Goal: Task Accomplishment & Management: Use online tool/utility

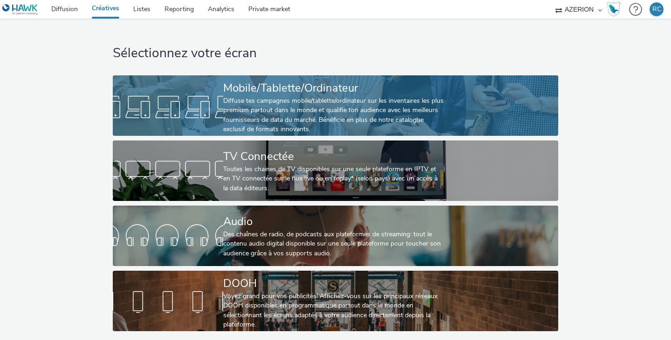
click at [257, 105] on div "Diffuse tes campagnes mobile/tablette/ordinateur sur les inventaires les plus p…" at bounding box center [333, 115] width 221 height 38
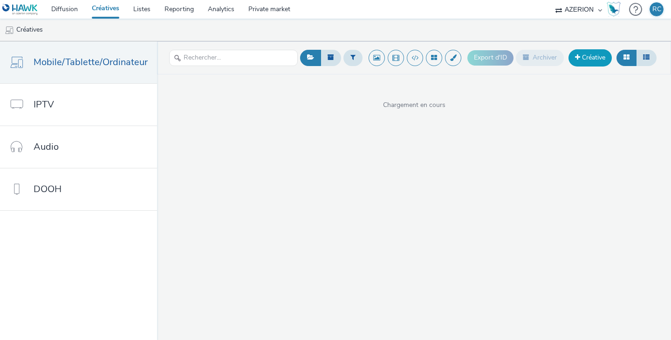
click at [584, 58] on link "Créative" at bounding box center [589, 57] width 43 height 17
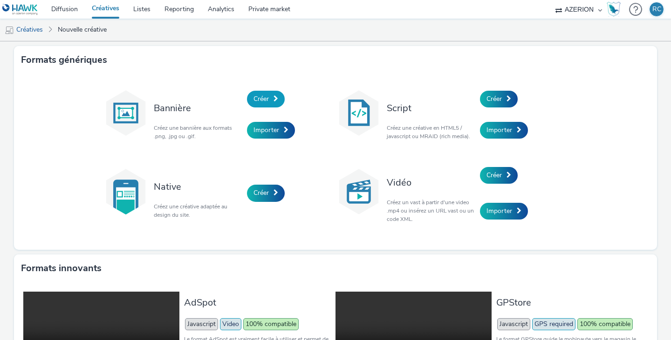
click at [267, 95] on link "Créer" at bounding box center [266, 99] width 38 height 17
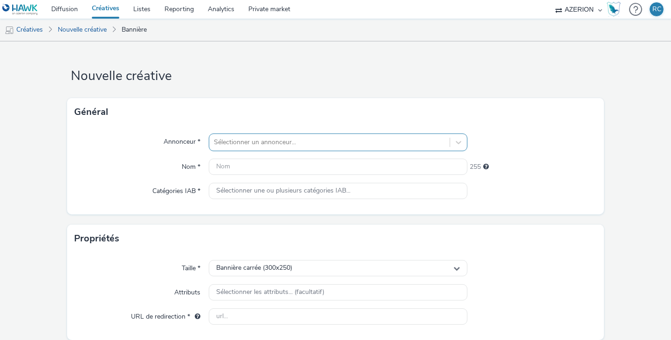
click at [274, 143] on div at bounding box center [329, 142] width 231 height 11
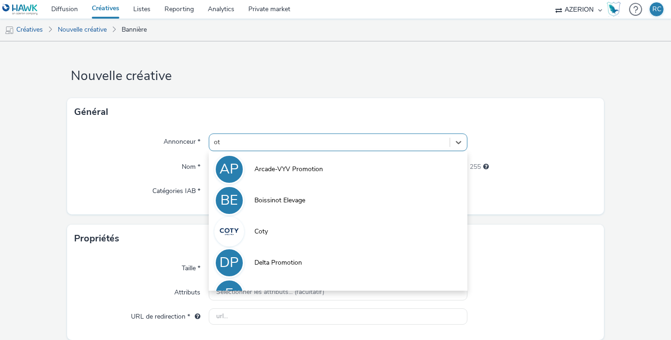
type input "o"
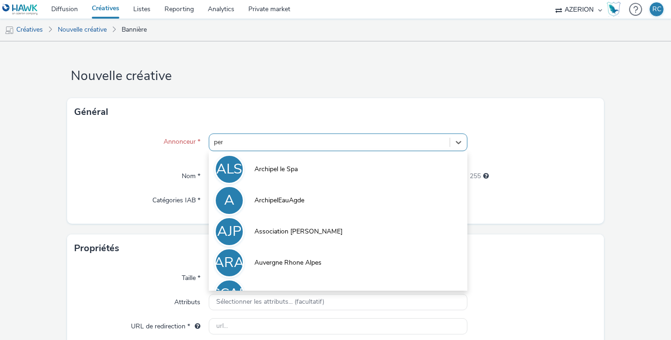
type input "perp"
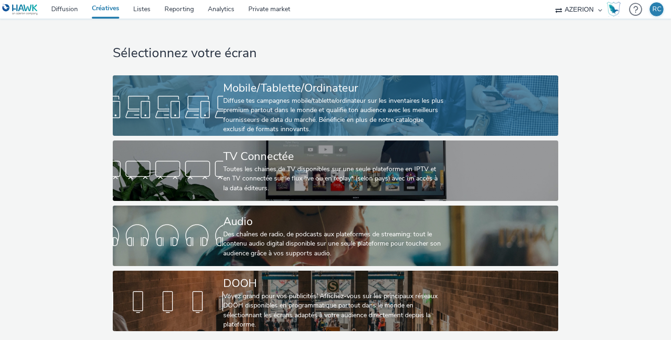
click at [218, 103] on div at bounding box center [168, 107] width 110 height 30
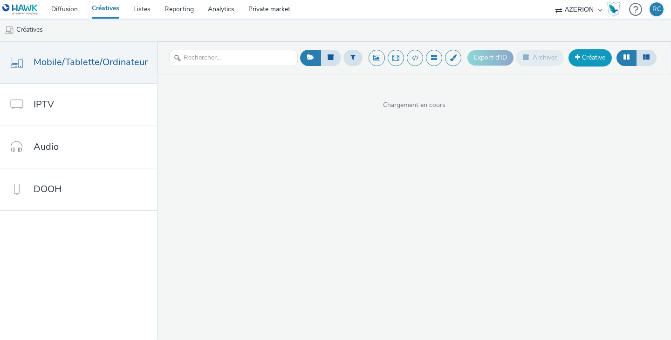
click at [597, 54] on link "Créative" at bounding box center [589, 57] width 43 height 17
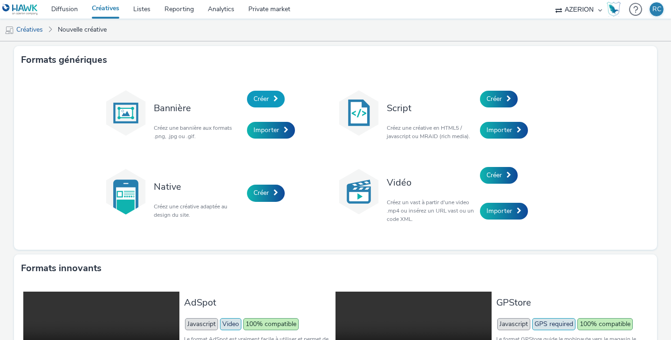
click at [264, 94] on link "Créer" at bounding box center [266, 99] width 38 height 17
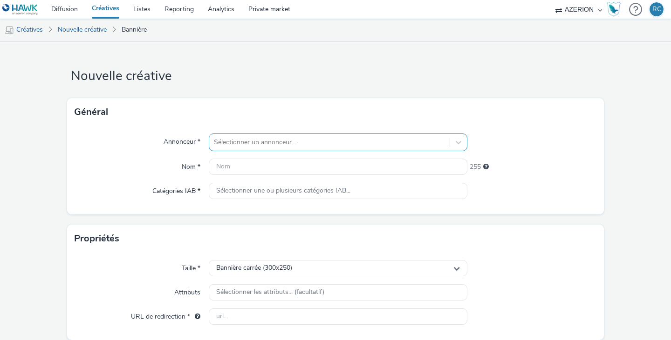
click at [224, 141] on div at bounding box center [329, 142] width 231 height 11
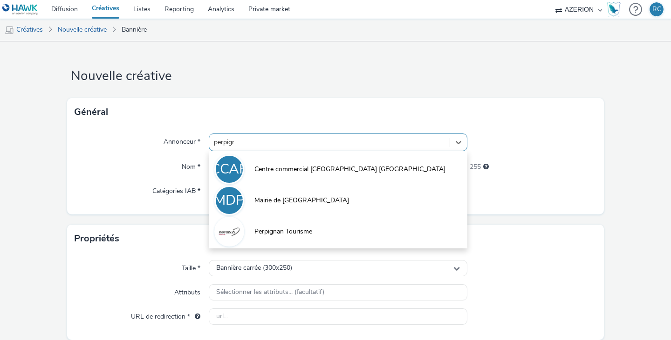
type input "perpigna"
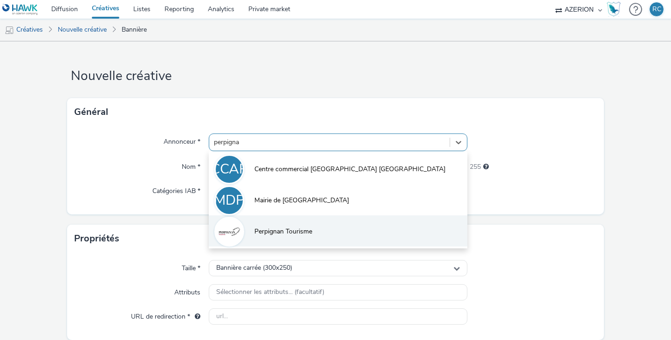
click at [301, 225] on li "Perpignan Tourisme" at bounding box center [338, 231] width 259 height 31
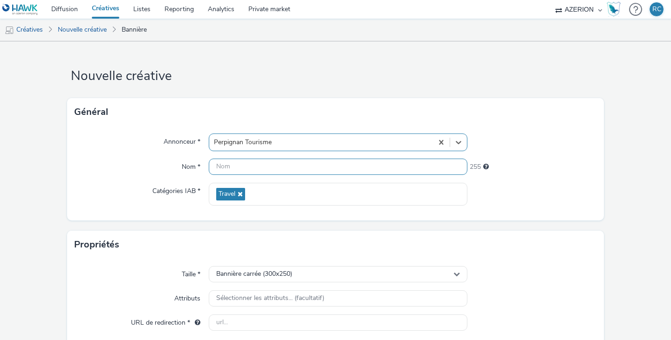
click at [274, 172] on input "text" at bounding box center [338, 167] width 259 height 16
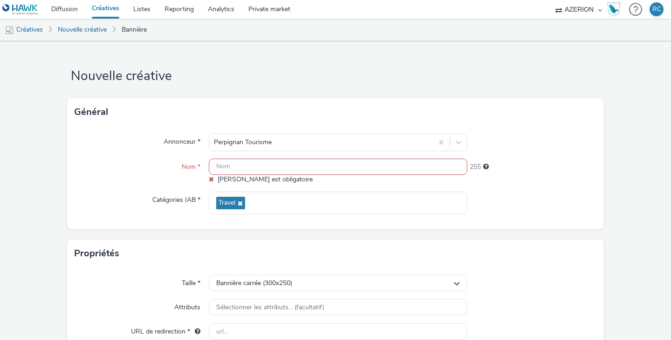
paste input "FR_CMImedia_OTPerpignanCentreduMonde_MaitoOct_2025"
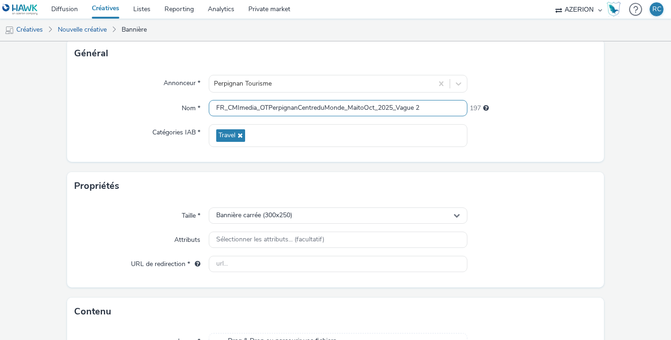
scroll to position [93, 0]
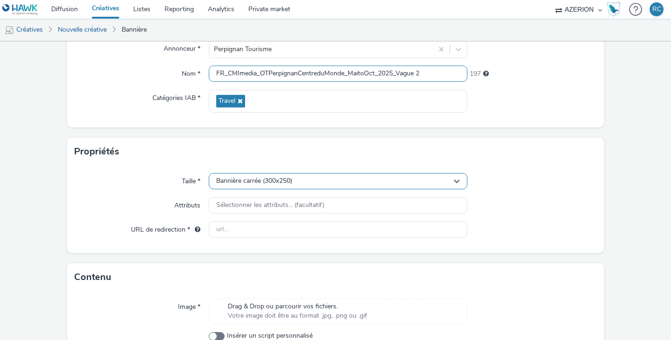
type input "FR_CMImedia_OTPerpignanCentreduMonde_MaitoOct_2025_Vague 2"
click at [330, 184] on div "Bannière carrée (300x250)" at bounding box center [338, 181] width 259 height 16
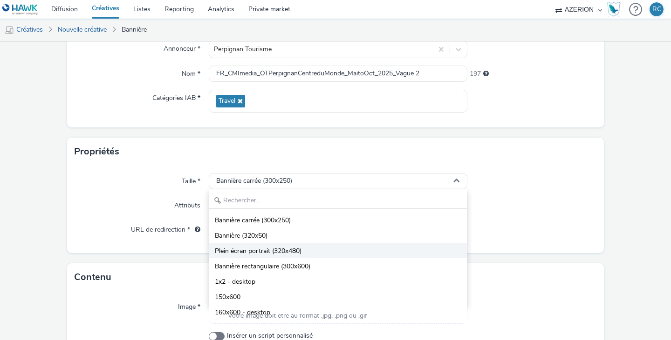
click at [294, 254] on span "Plein écran portrait (320x480)" at bounding box center [258, 251] width 87 height 9
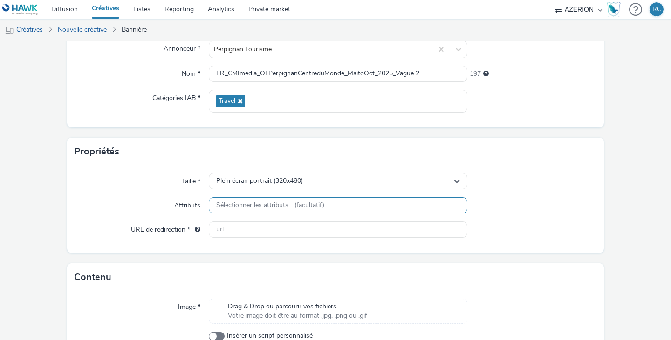
click at [224, 208] on span "Sélectionner les attributs... (facultatif)" at bounding box center [270, 206] width 108 height 8
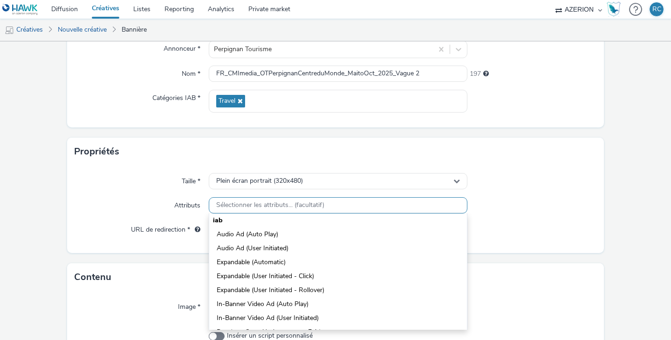
click at [224, 208] on span "Sélectionner les attributs... (facultatif)" at bounding box center [270, 206] width 108 height 8
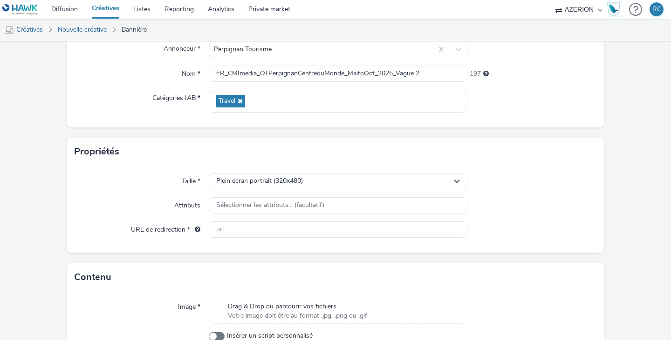
click at [148, 203] on div "Attributs" at bounding box center [142, 205] width 134 height 17
click at [264, 228] on input "text" at bounding box center [338, 230] width 259 height 16
paste input "[URL][DOMAIN_NAME]"
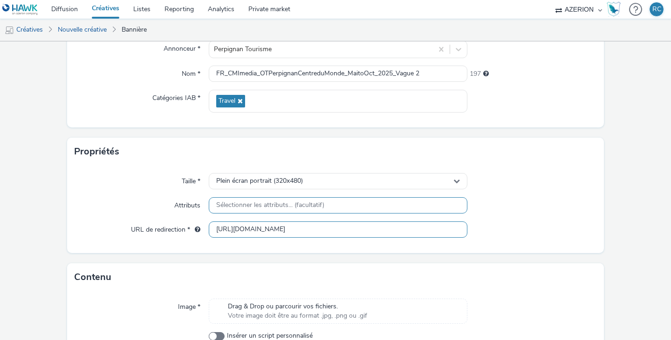
scroll to position [151, 0]
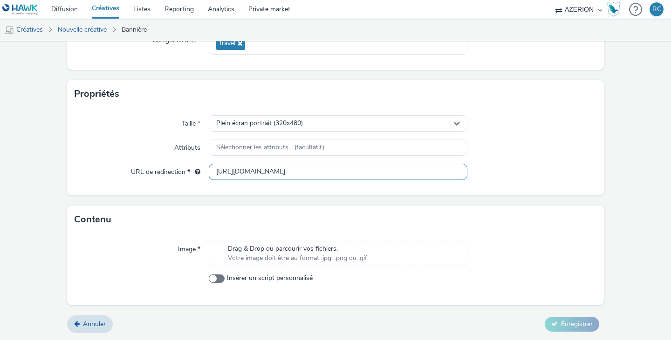
type input "[URL][DOMAIN_NAME]"
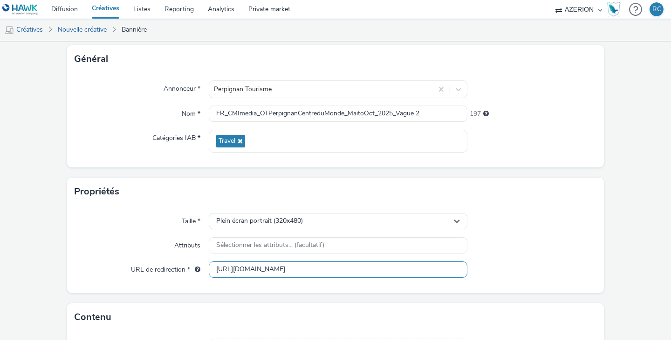
scroll to position [0, 0]
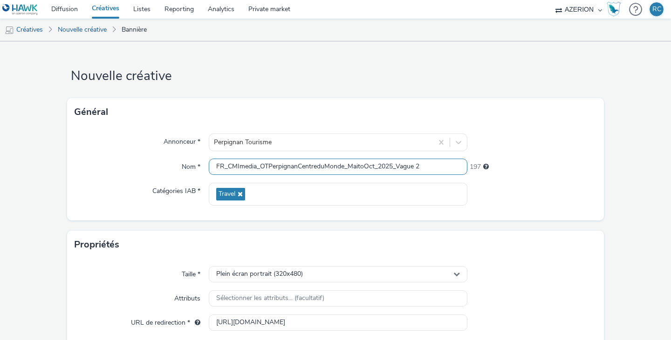
click at [434, 167] on input "FR_CMImedia_OTPerpignanCentreduMonde_MaitoOct_2025_Vague 2" at bounding box center [338, 167] width 259 height 16
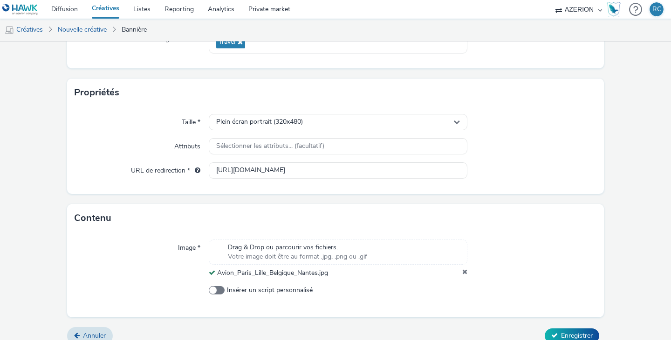
scroll to position [164, 0]
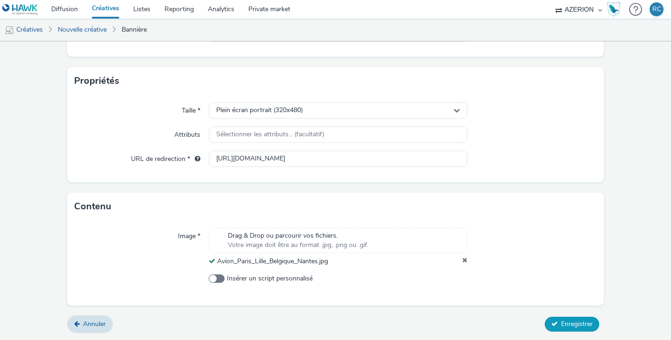
type input "FR_CMImedia_OTPerpignanCentreduMonde_MaitoOct_2025_Vague 2_Avion"
click at [580, 323] on span "Enregistrer" at bounding box center [577, 324] width 32 height 9
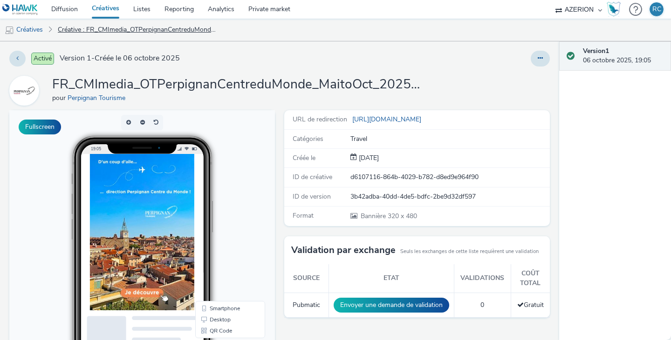
click at [129, 26] on link "Créative : FR_CMImedia_OTPerpignanCentreduMonde_MaitoOct_2025_Vague 2_Avion" at bounding box center [137, 30] width 168 height 22
click at [150, 32] on link "Créative : FR_CMImedia_OTPerpignanCentreduMonde_MaitoOct_2025_Vague 2_Avion" at bounding box center [137, 30] width 168 height 22
click at [43, 30] on link "Créatives" at bounding box center [24, 30] width 48 height 22
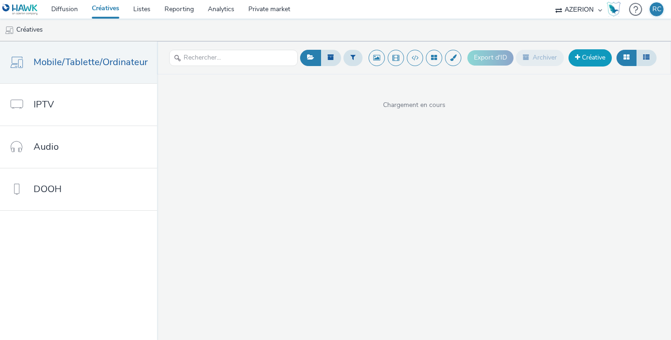
click at [572, 61] on link "Créative" at bounding box center [589, 57] width 43 height 17
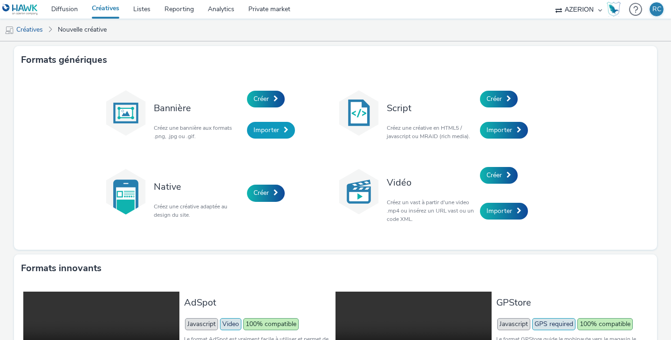
click at [259, 129] on span "Importer" at bounding box center [266, 130] width 26 height 9
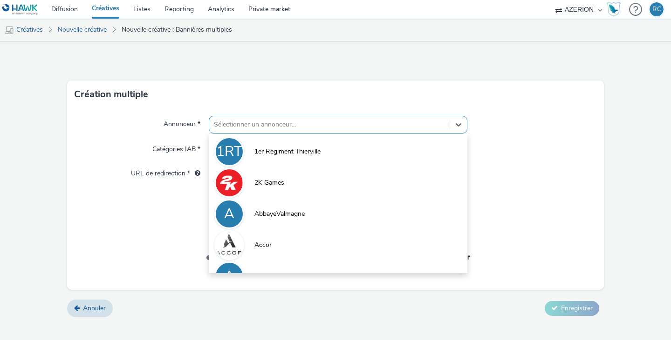
click at [256, 124] on div at bounding box center [329, 124] width 231 height 11
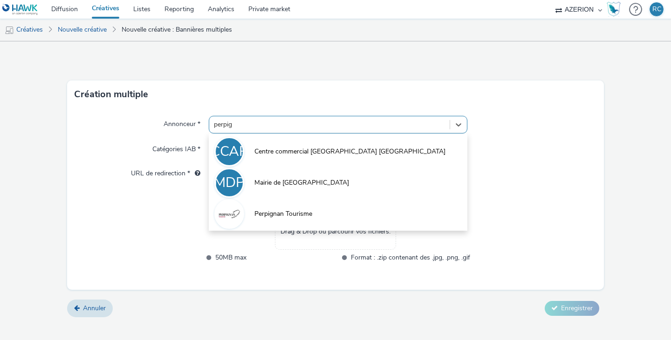
type input "perpign"
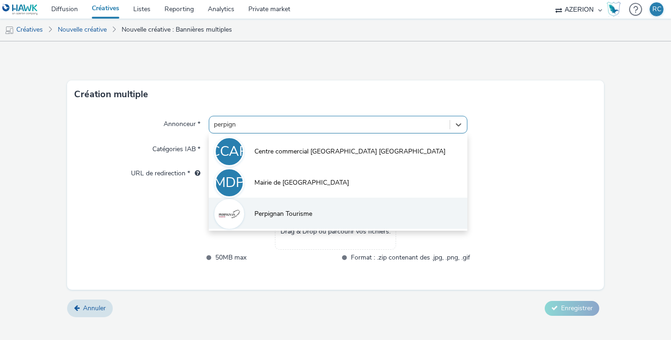
click at [281, 219] on li "Perpignan Tourisme" at bounding box center [338, 213] width 259 height 31
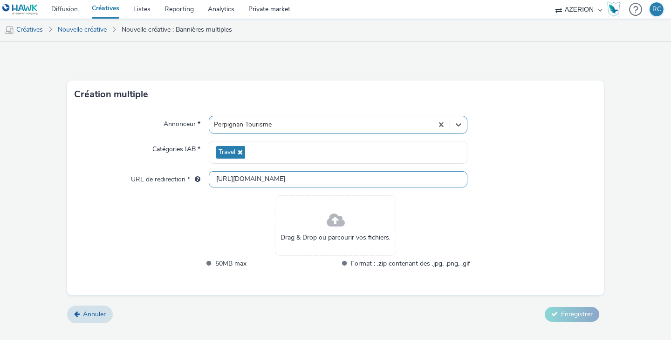
click at [252, 182] on input "http://www.perpignantourisme.com" at bounding box center [338, 179] width 259 height 16
paste input "s://www.calameo.com/perpignan-tourisme/read/001721054639cff9b1793"
type input "https://www.calameo.com/perpignan-tourisme/read/001721054639cff9b1793"
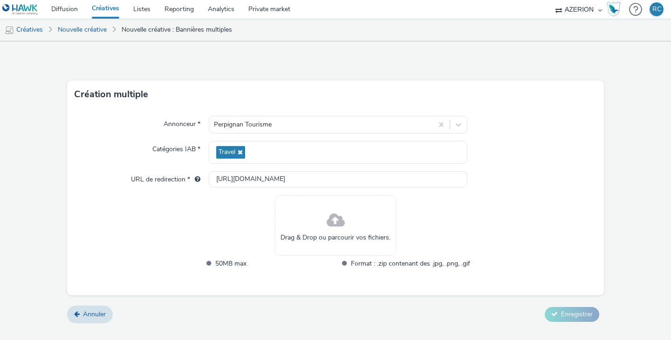
click at [225, 218] on div "Drag & Drop ou parcourir vos fichiers. 50MB max Format : .zip contenant des .jp…" at bounding box center [335, 239] width 269 height 86
click at [93, 27] on link "Nouvelle créative" at bounding box center [82, 30] width 58 height 22
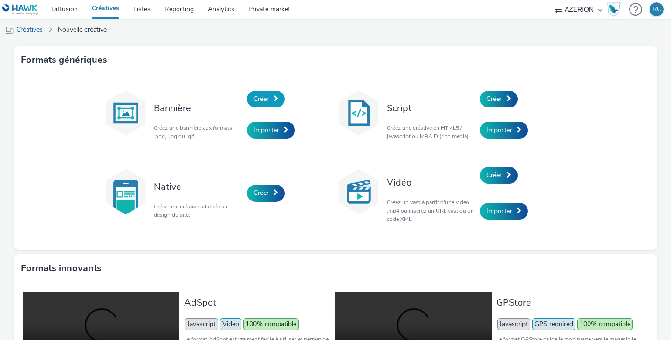
click at [248, 97] on link "Créer" at bounding box center [266, 99] width 38 height 17
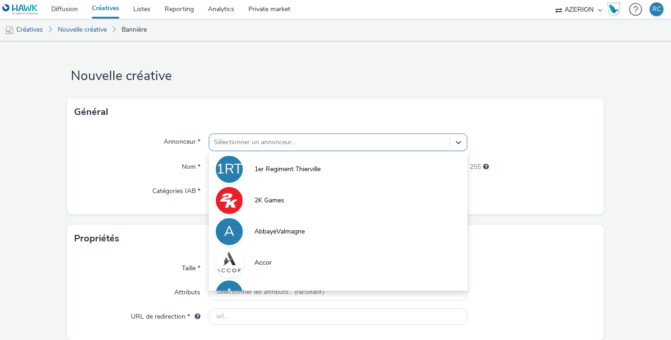
click at [271, 141] on div at bounding box center [329, 142] width 231 height 11
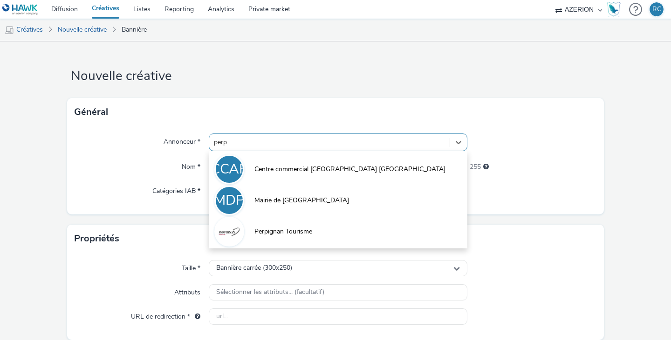
type input "perpi"
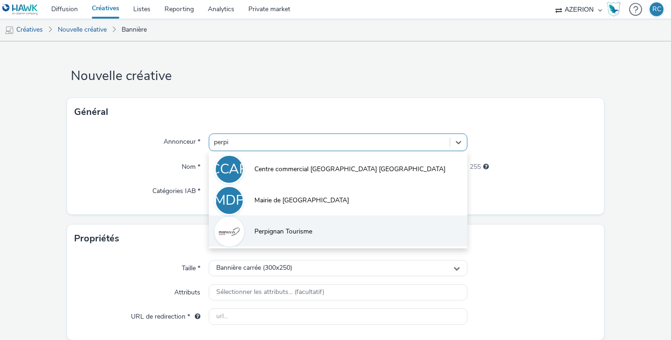
click at [273, 228] on span "Perpignan Tourisme" at bounding box center [283, 231] width 58 height 9
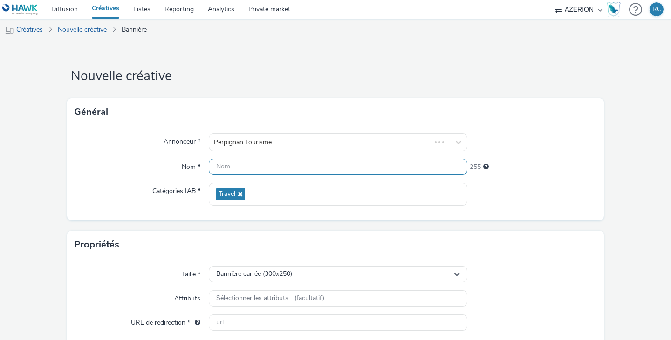
click at [259, 171] on input "text" at bounding box center [338, 167] width 259 height 16
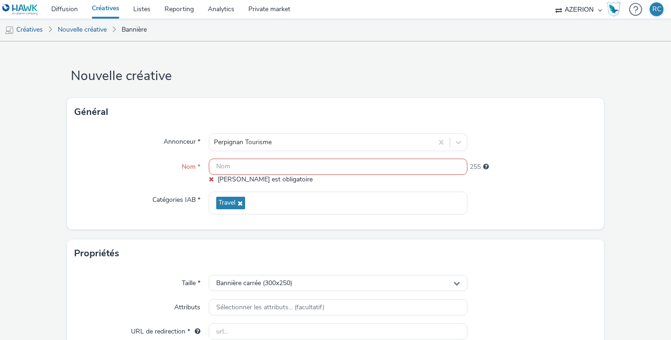
paste input "FR_CMImedia_OTPerpignanCentreduMonde_MaitoOct_2025"
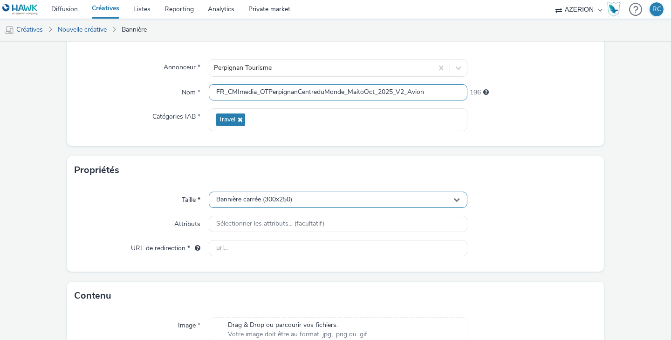
scroll to position [140, 0]
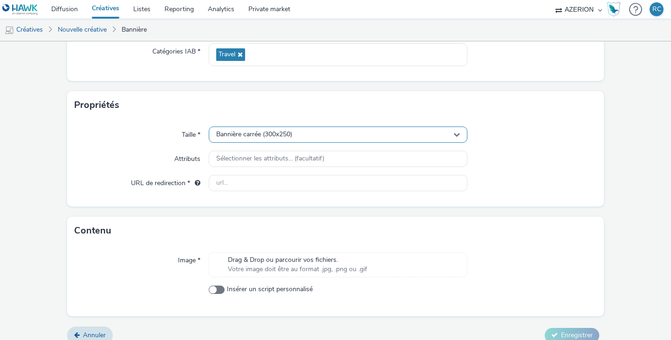
type input "FR_CMImedia_OTPerpignanCentreduMonde_MaitoOct_2025_V2_Avion"
click at [367, 133] on div "Bannière carrée (300x250)" at bounding box center [338, 135] width 259 height 16
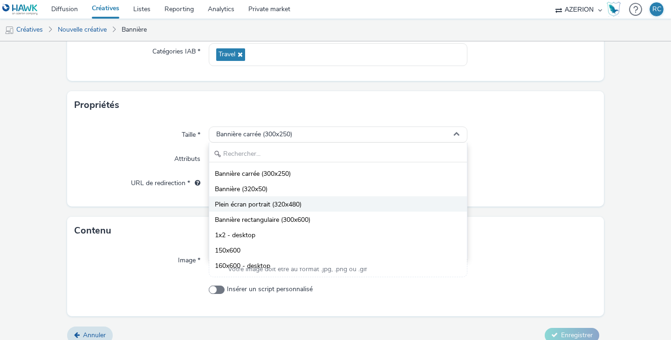
click at [290, 205] on span "Plein écran portrait (320x480)" at bounding box center [258, 204] width 87 height 9
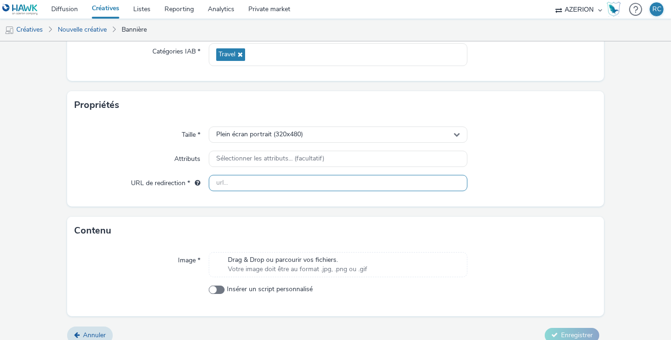
click at [257, 184] on input "text" at bounding box center [338, 183] width 259 height 16
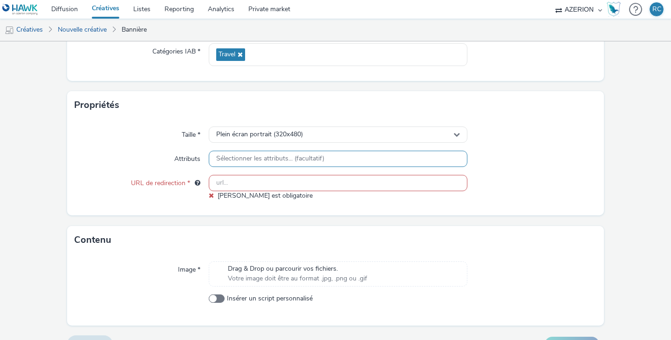
paste input "https://www.calameo.com/perpignan-tourisme/read/001721054639cff9b1793"
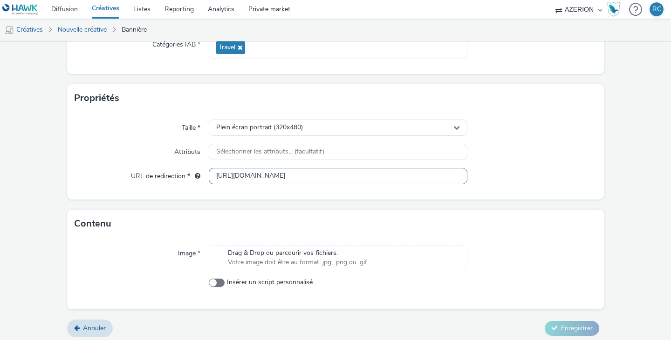
scroll to position [151, 0]
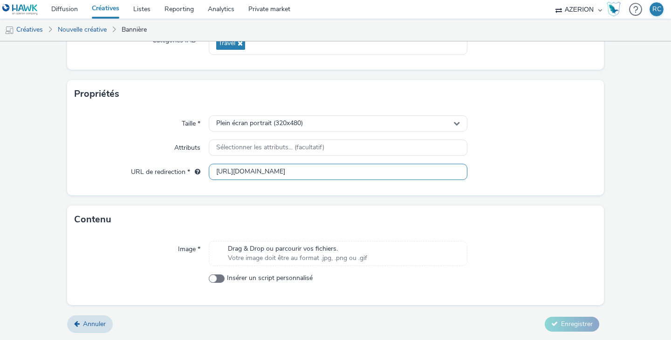
type input "https://www.calameo.com/perpignan-tourisme/read/001721054639cff9b1793"
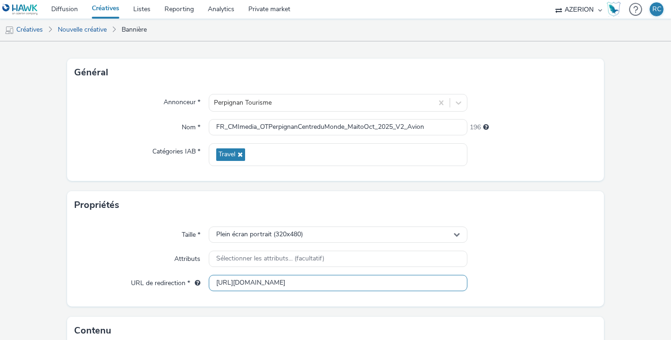
scroll to position [0, 0]
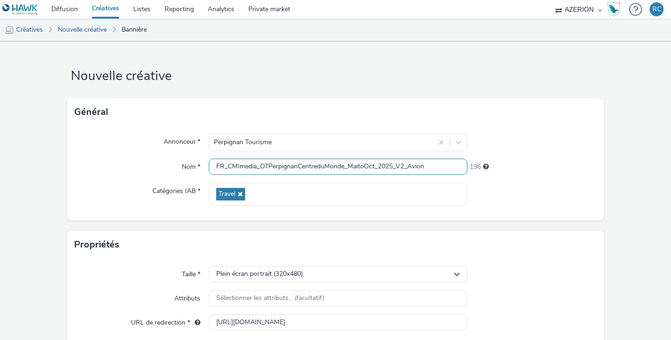
click at [430, 167] on input "FR_CMImedia_OTPerpignanCentreduMonde_MaitoOct_2025_V2_Avion" at bounding box center [338, 167] width 259 height 16
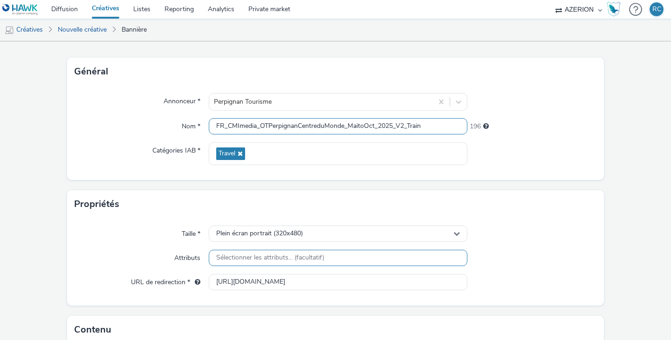
scroll to position [164, 0]
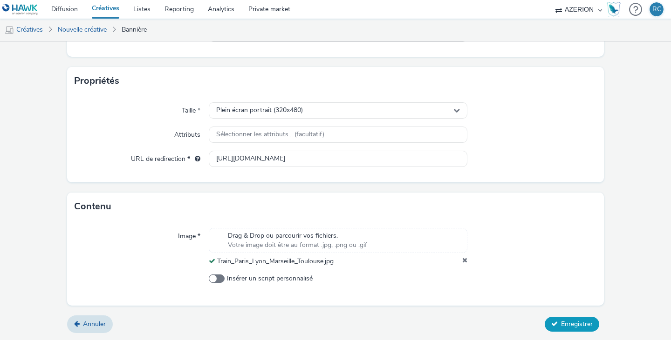
type input "FR_CMImedia_OTPerpignanCentreduMonde_MaitoOct_2025_V2_Train"
click at [568, 328] on span "Enregistrer" at bounding box center [577, 324] width 32 height 9
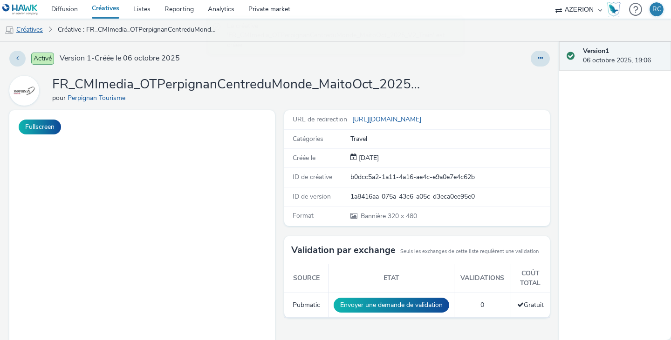
click at [41, 27] on link "Créatives" at bounding box center [24, 30] width 48 height 22
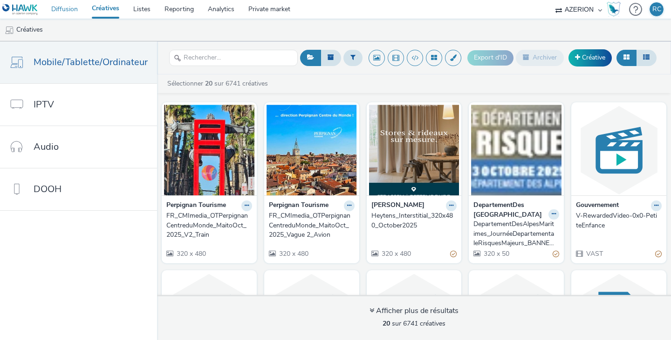
click at [63, 6] on link "Diffusion" at bounding box center [64, 9] width 41 height 19
